Goal: Use online tool/utility: Utilize a website feature to perform a specific function

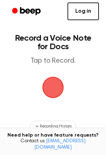
click at [84, 12] on link "Log in" at bounding box center [82, 11] width 31 height 18
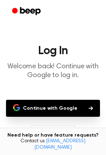
click at [78, 110] on button "Continue with Google" at bounding box center [53, 108] width 94 height 17
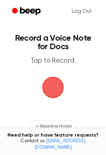
click at [64, 91] on main "Record a Voice Note for Docs Tap to Record. Recording History Tired of copying …" at bounding box center [53, 113] width 106 height 227
click at [53, 84] on span "button" at bounding box center [52, 86] width 25 height 25
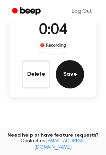
click at [69, 75] on button "Save" at bounding box center [70, 74] width 28 height 28
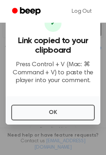
scroll to position [130, 0]
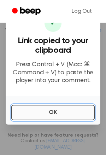
click at [64, 113] on button "OK" at bounding box center [52, 112] width 83 height 16
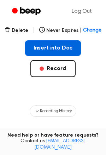
click at [47, 42] on button "Insert into Doc" at bounding box center [53, 48] width 56 height 16
